Goal: Transaction & Acquisition: Purchase product/service

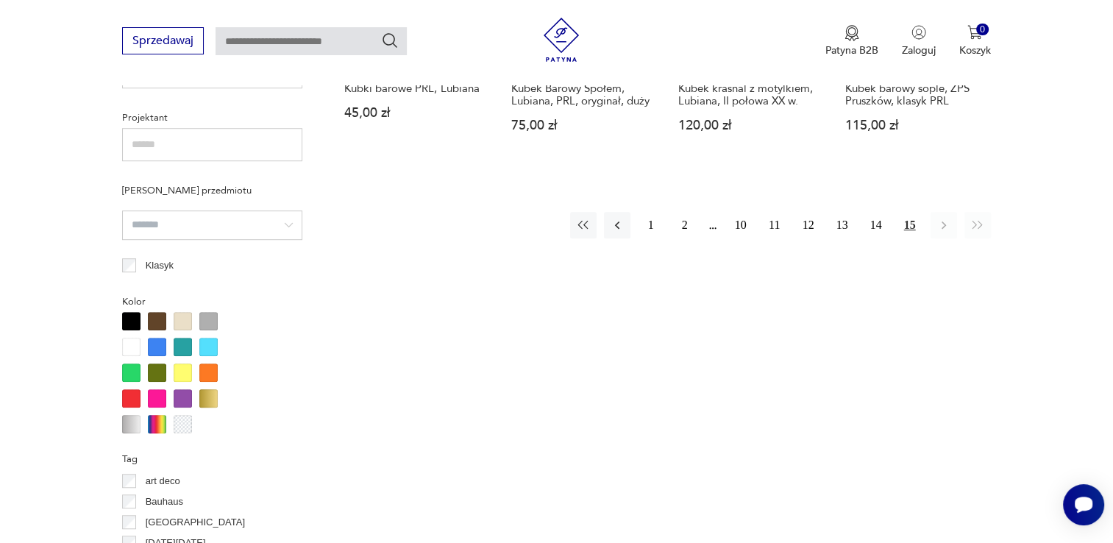
scroll to position [1067, 0]
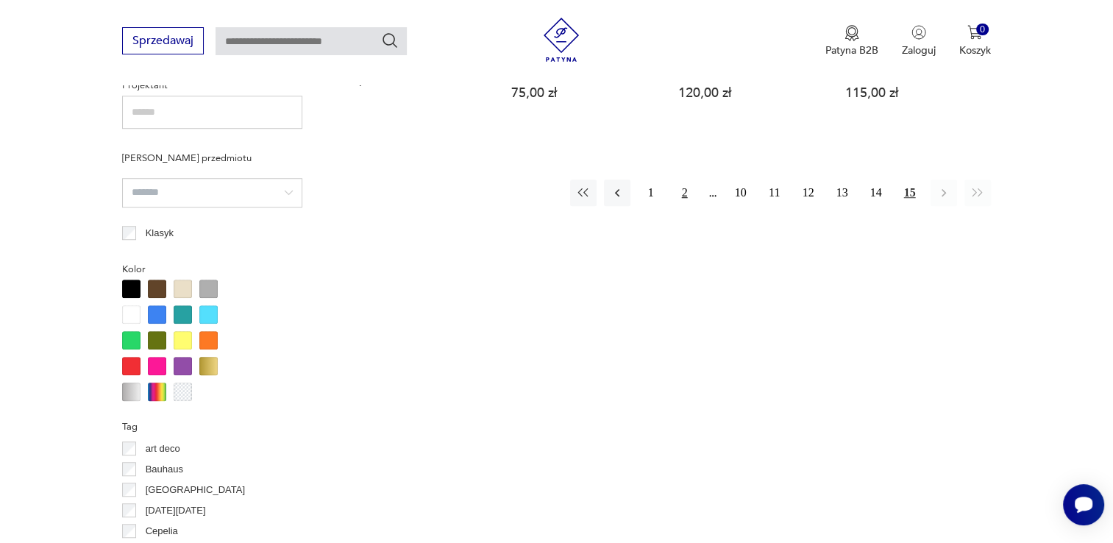
click at [686, 179] on button "2" at bounding box center [685, 192] width 26 height 26
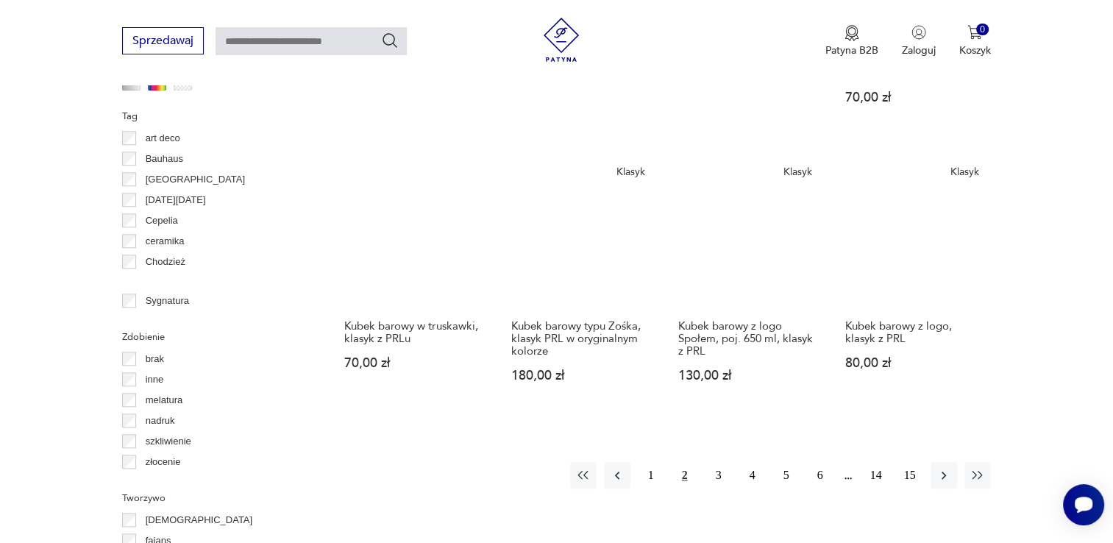
scroll to position [1420, 0]
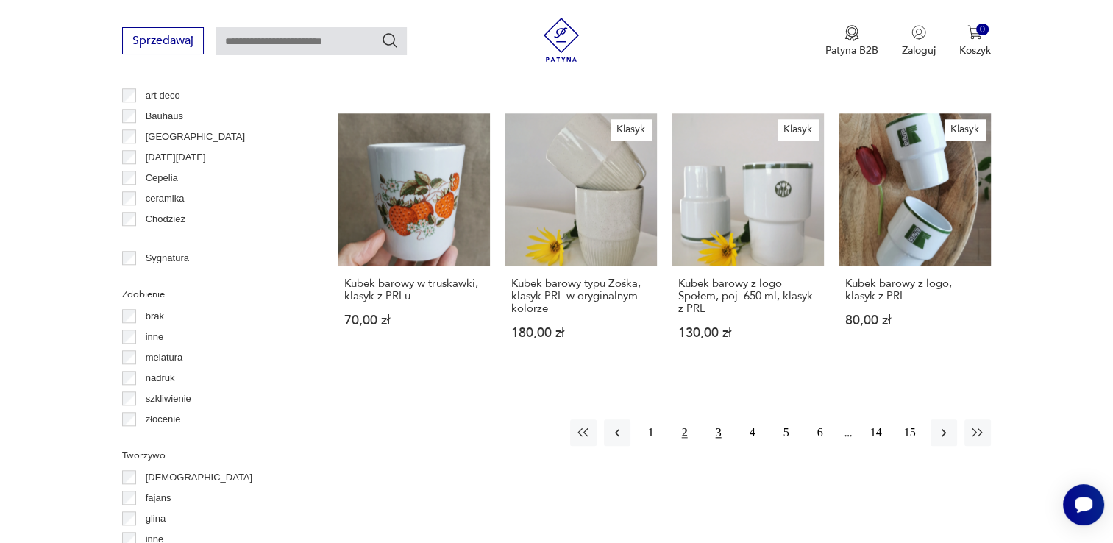
click at [717, 419] on button "3" at bounding box center [718, 432] width 26 height 26
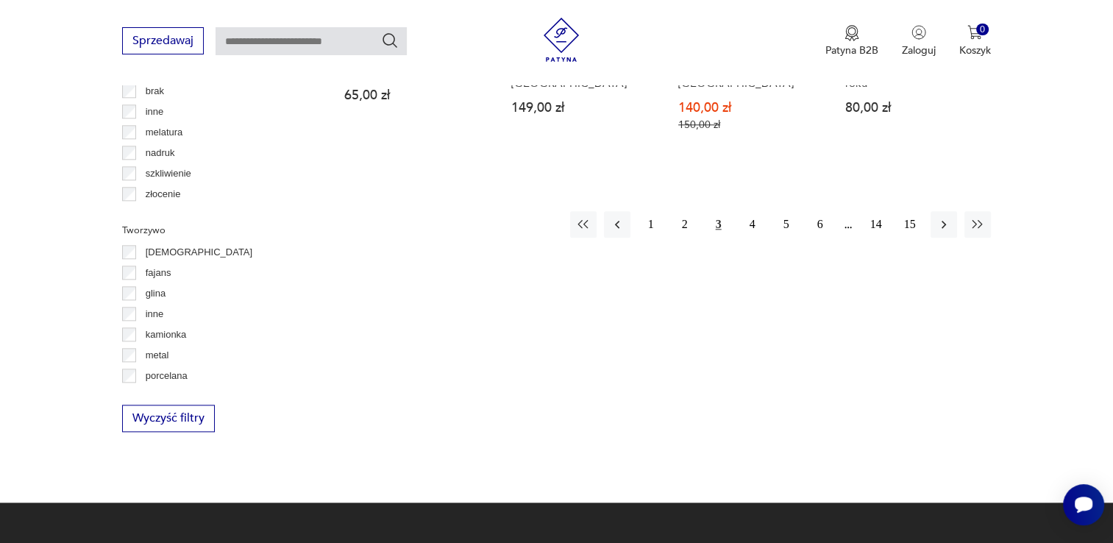
scroll to position [1684, 0]
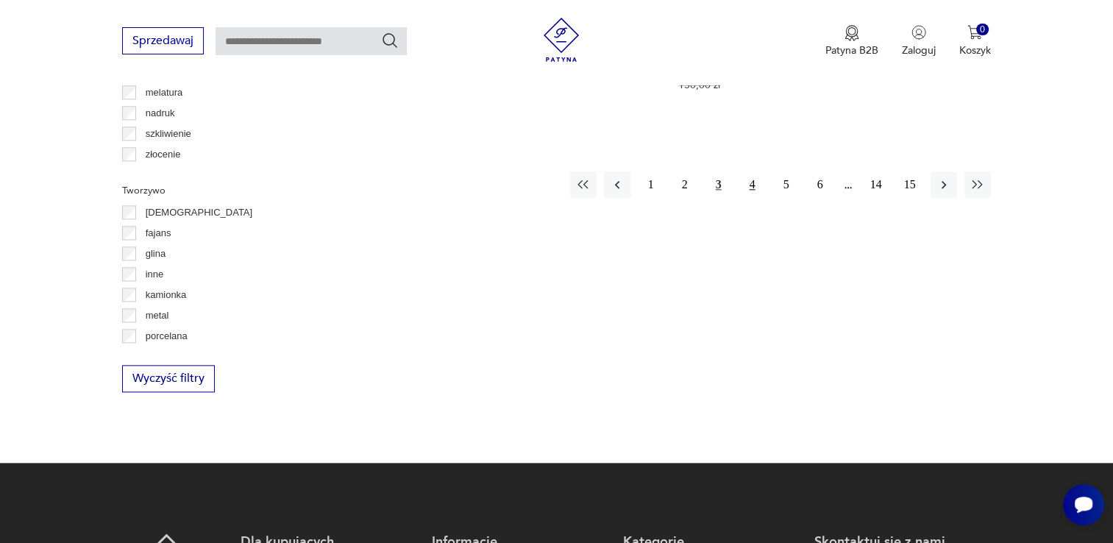
click at [755, 171] on button "4" at bounding box center [752, 184] width 26 height 26
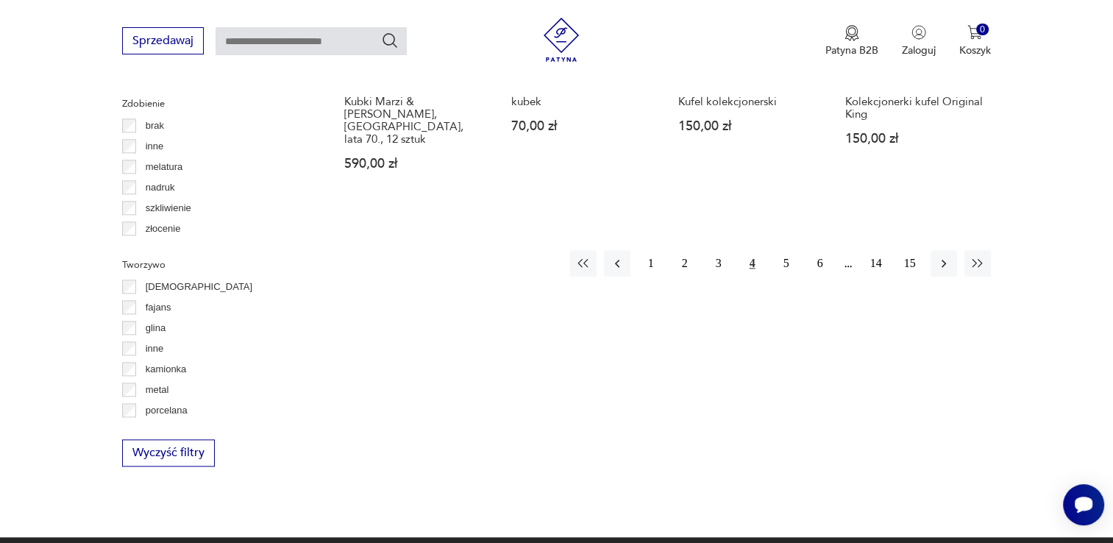
scroll to position [1626, 0]
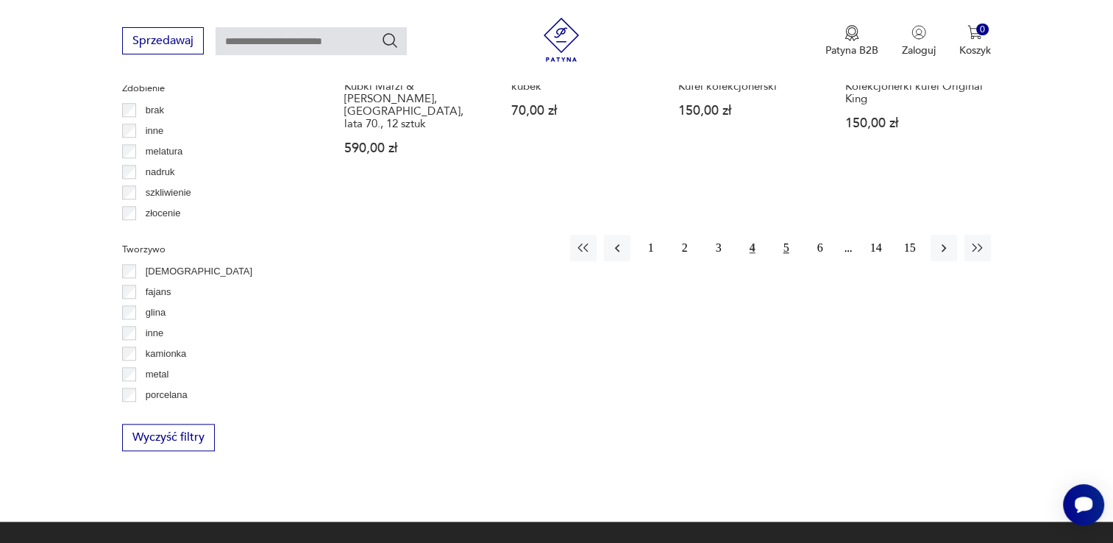
click at [787, 235] on button "5" at bounding box center [786, 248] width 26 height 26
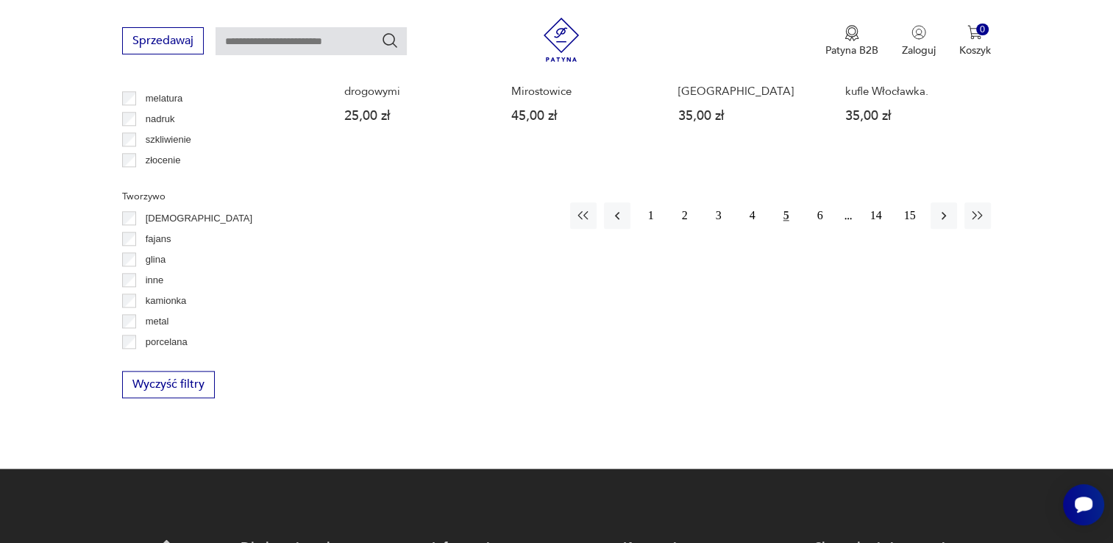
scroll to position [1684, 0]
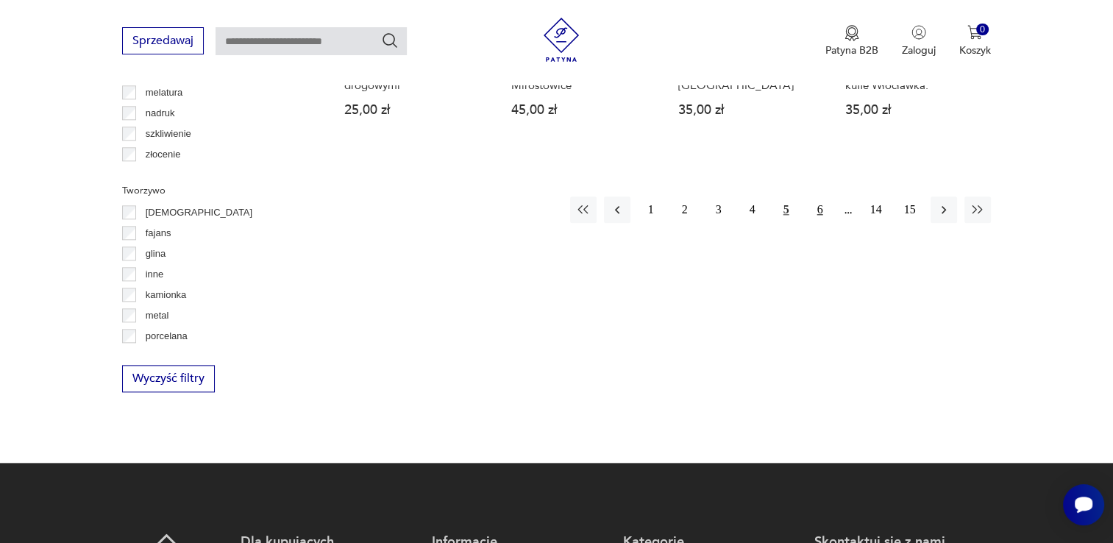
click at [816, 196] on button "6" at bounding box center [820, 209] width 26 height 26
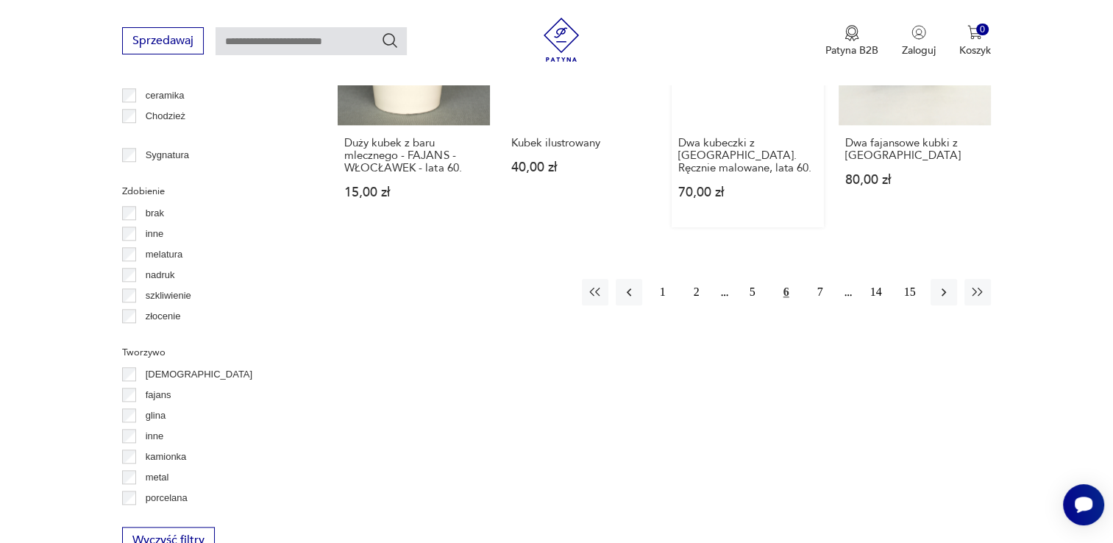
scroll to position [1537, 0]
